Goal: Check status: Check status

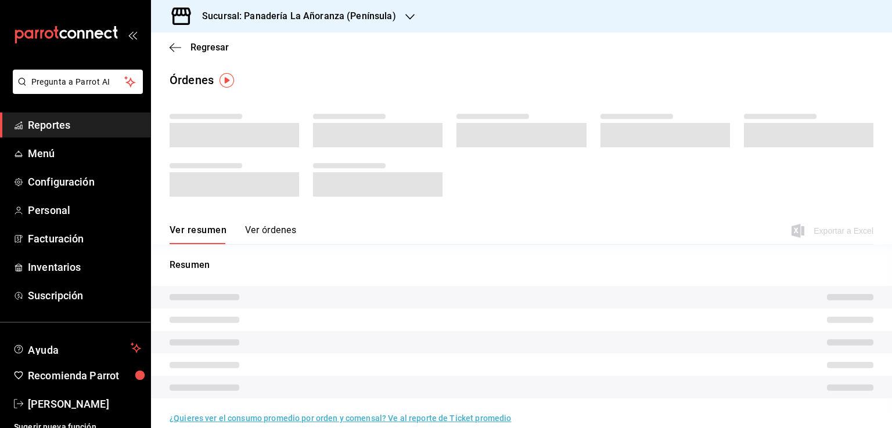
click at [52, 127] on span "Reportes" at bounding box center [84, 125] width 113 height 16
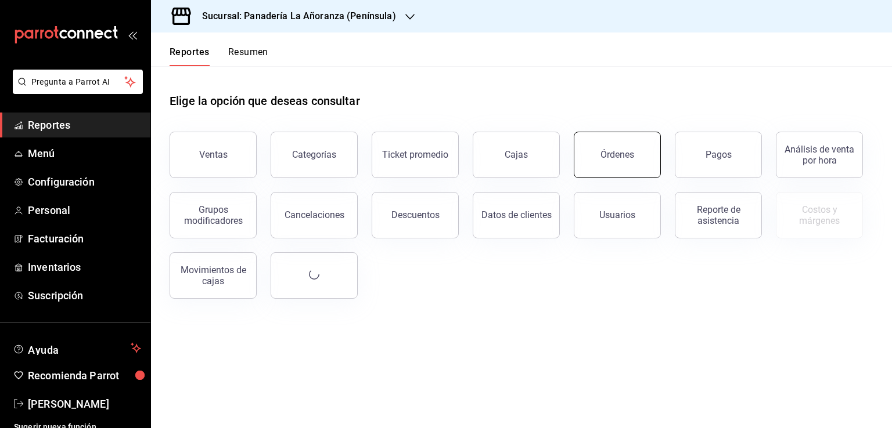
click at [611, 159] on div "Órdenes" at bounding box center [617, 154] width 34 height 11
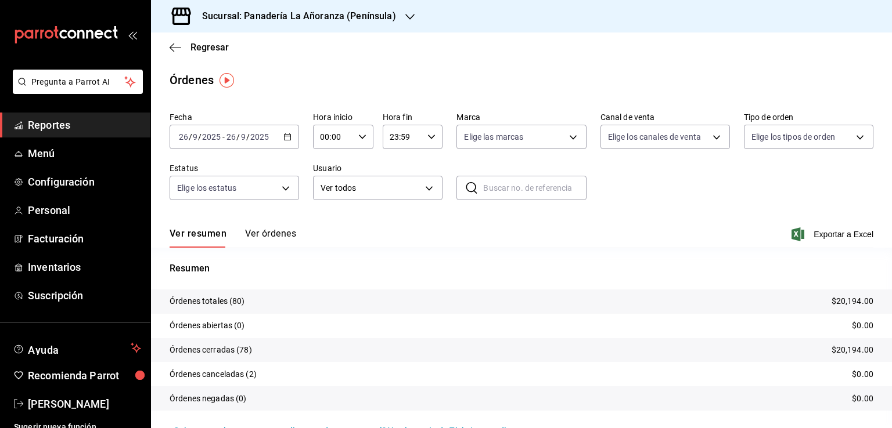
click at [405, 15] on icon "button" at bounding box center [409, 16] width 9 height 9
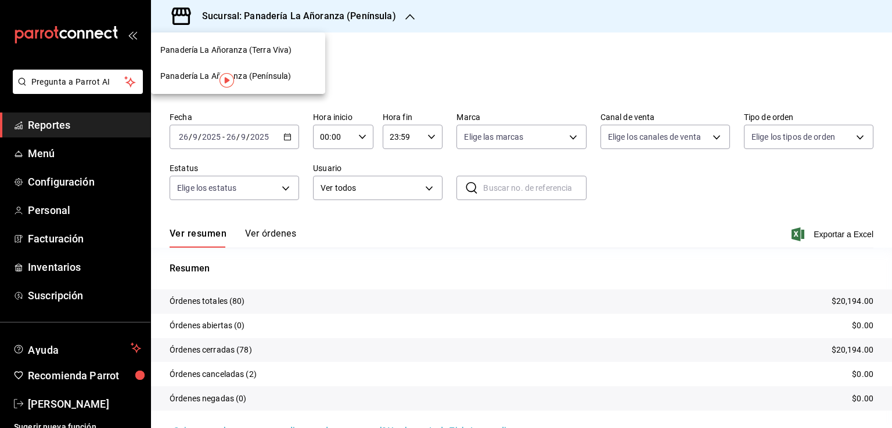
click at [258, 52] on span "Panadería La Añoranza (Terra Viva)" at bounding box center [225, 50] width 131 height 12
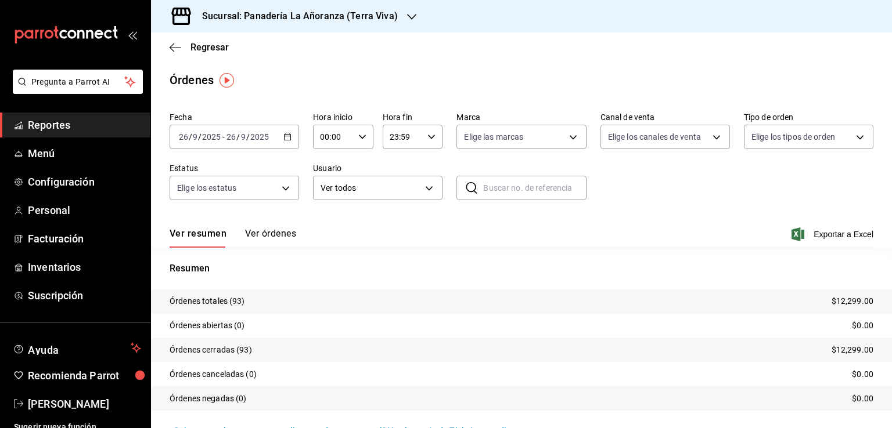
click at [73, 126] on span "Reportes" at bounding box center [84, 125] width 113 height 16
